Goal: Find specific page/section: Find specific page/section

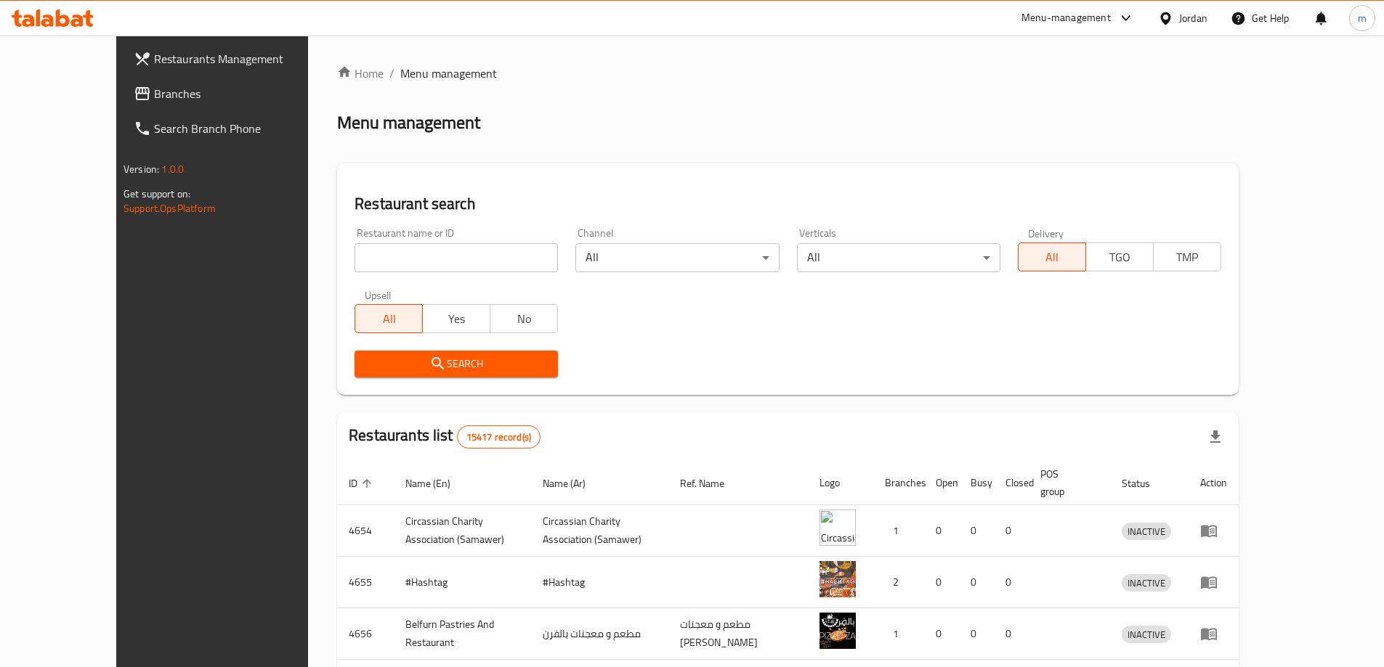
click at [1203, 23] on div "Jordan" at bounding box center [1193, 18] width 28 height 16
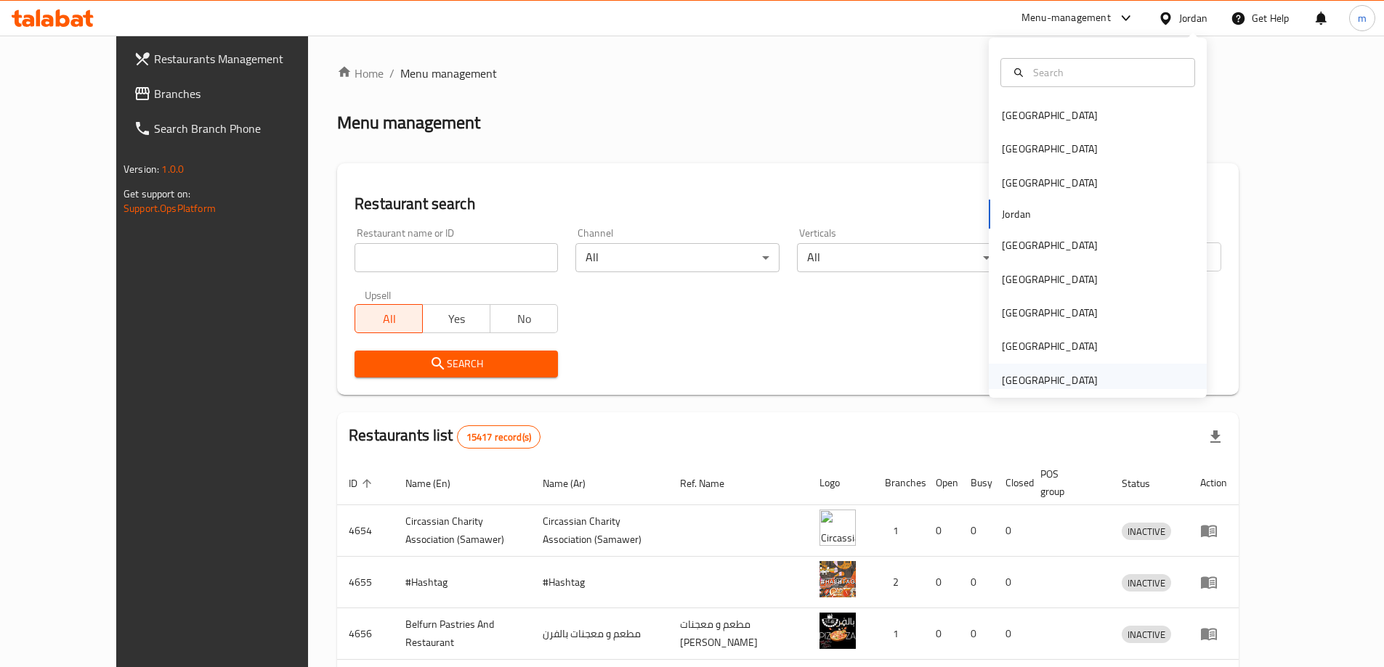
click at [1099, 383] on div "[GEOGRAPHIC_DATA]" at bounding box center [1098, 380] width 218 height 33
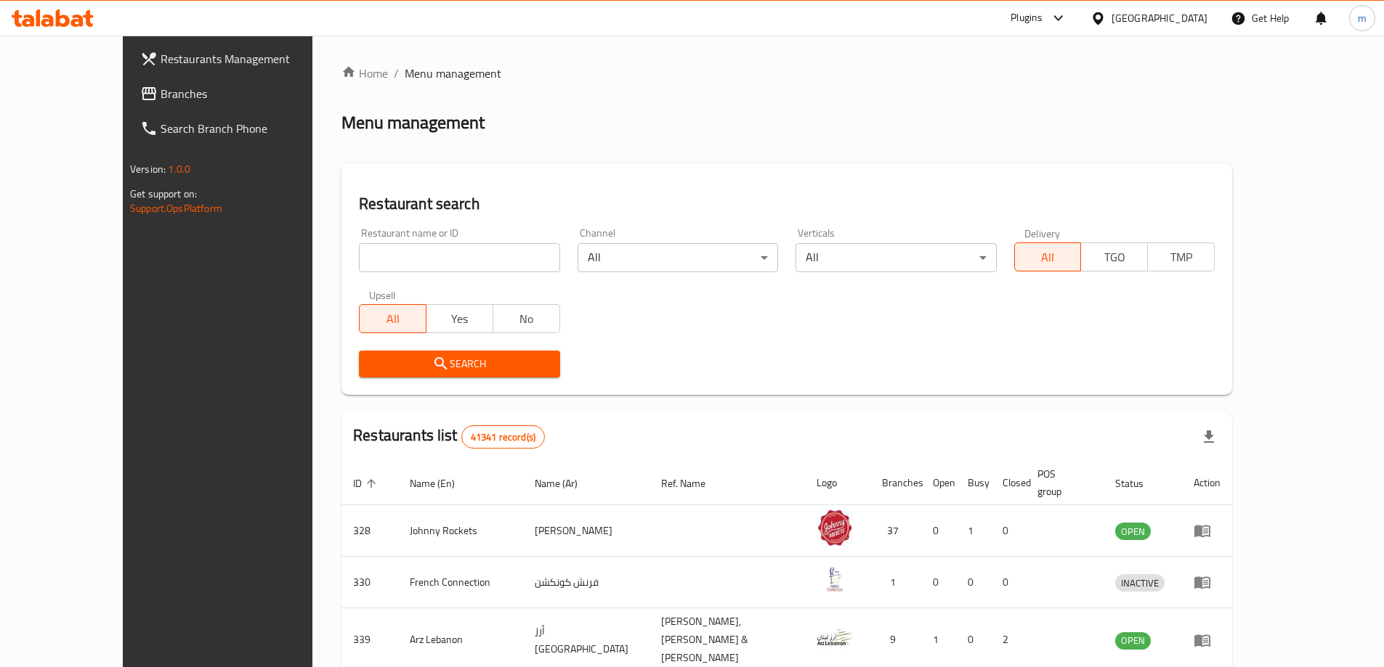
click at [59, 20] on icon at bounding box center [63, 17] width 14 height 17
